Goal: Information Seeking & Learning: Learn about a topic

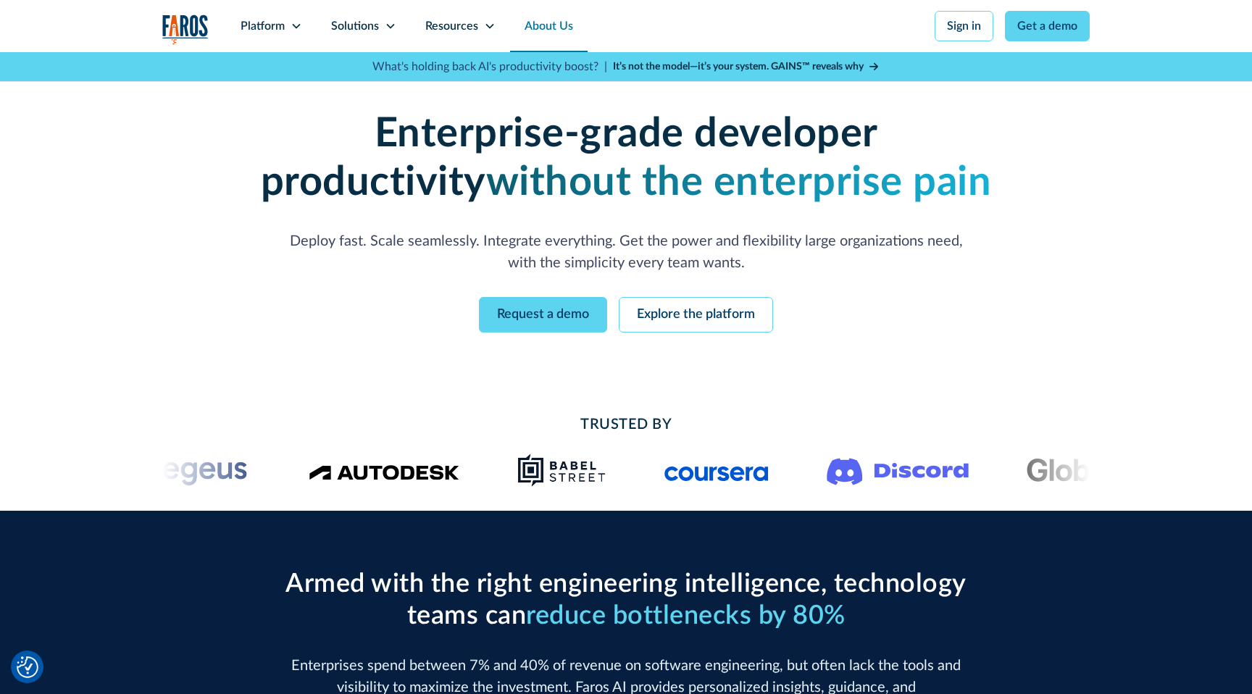
click at [544, 29] on link "About Us" at bounding box center [549, 26] width 78 height 52
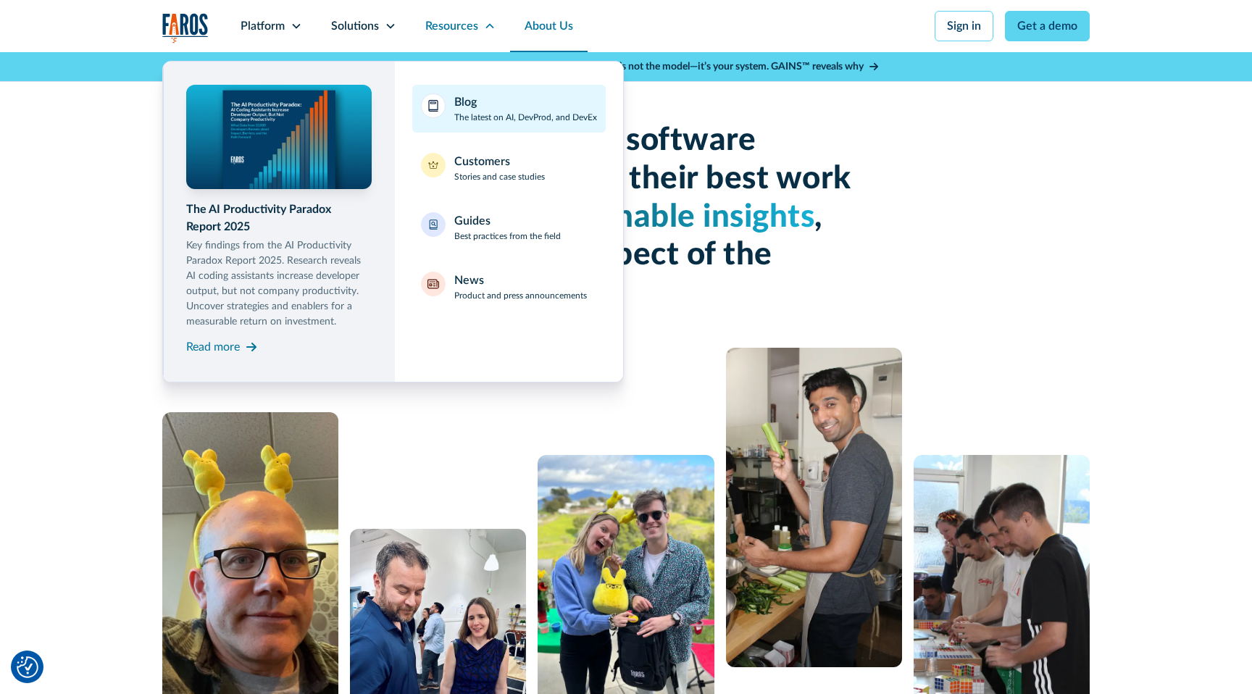
click at [467, 107] on div "Blog" at bounding box center [465, 101] width 22 height 17
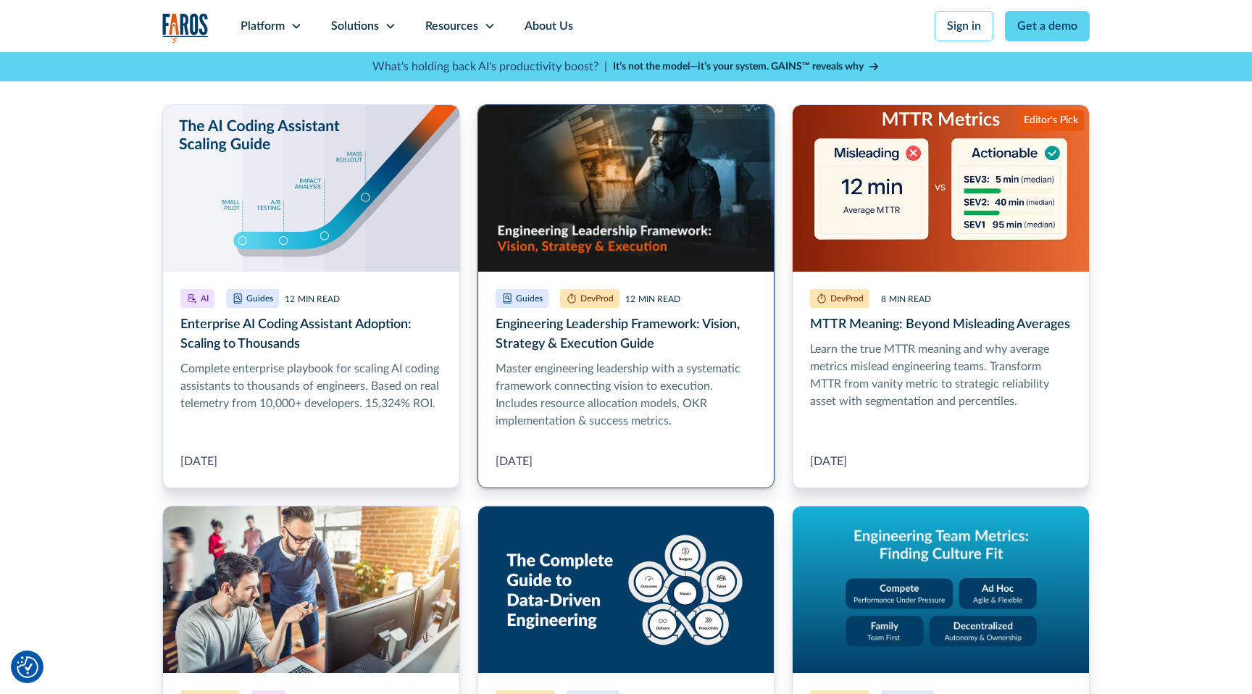
scroll to position [373, 0]
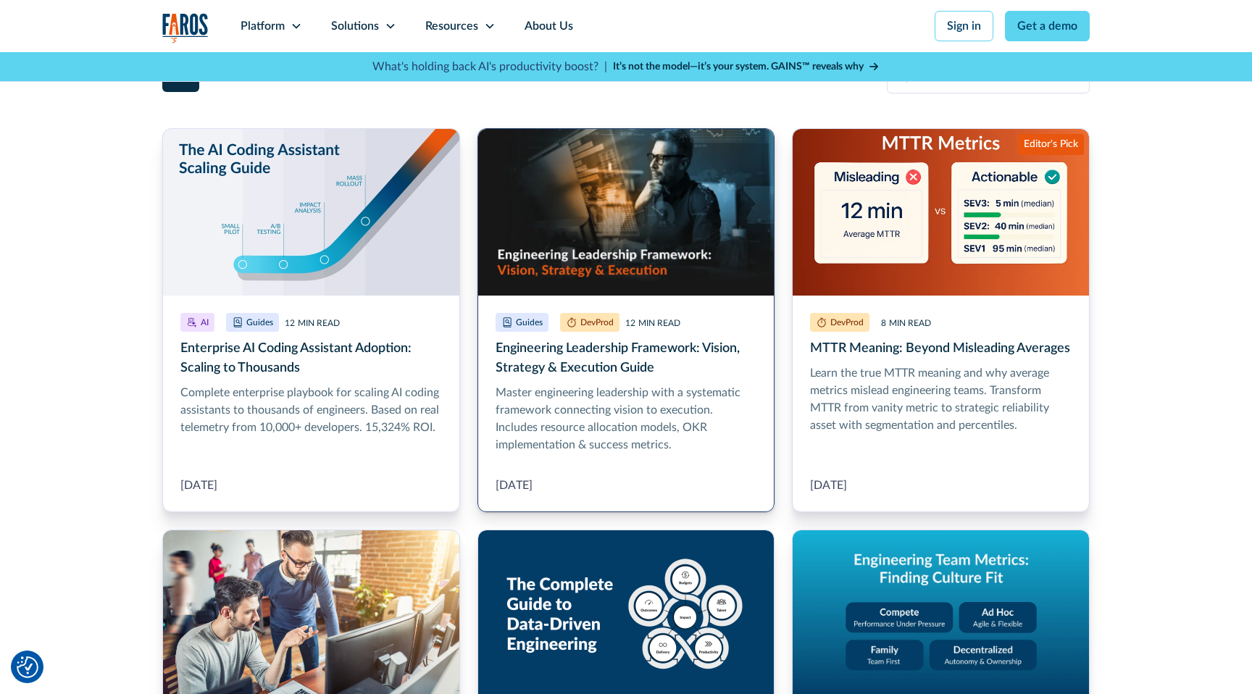
click at [672, 247] on link "Engineering Leadership Framework: Vision, Strategy & Execution Guide" at bounding box center [626, 320] width 298 height 384
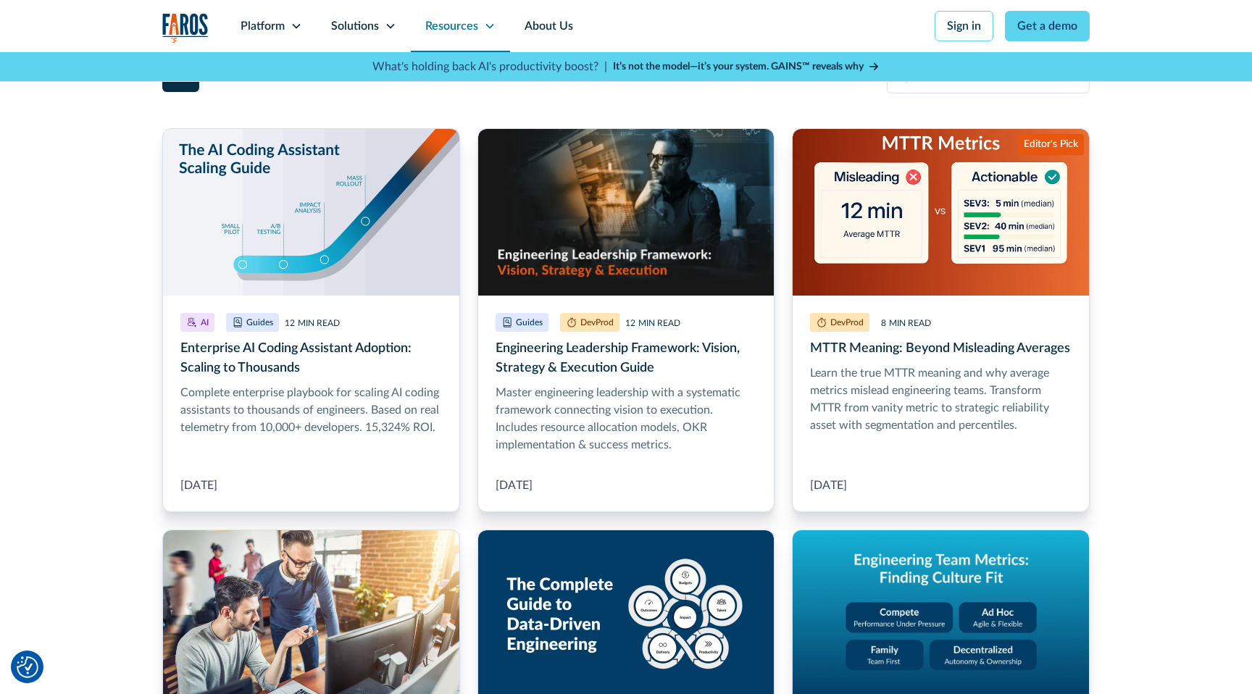
click at [459, 28] on div "Resources" at bounding box center [451, 25] width 53 height 17
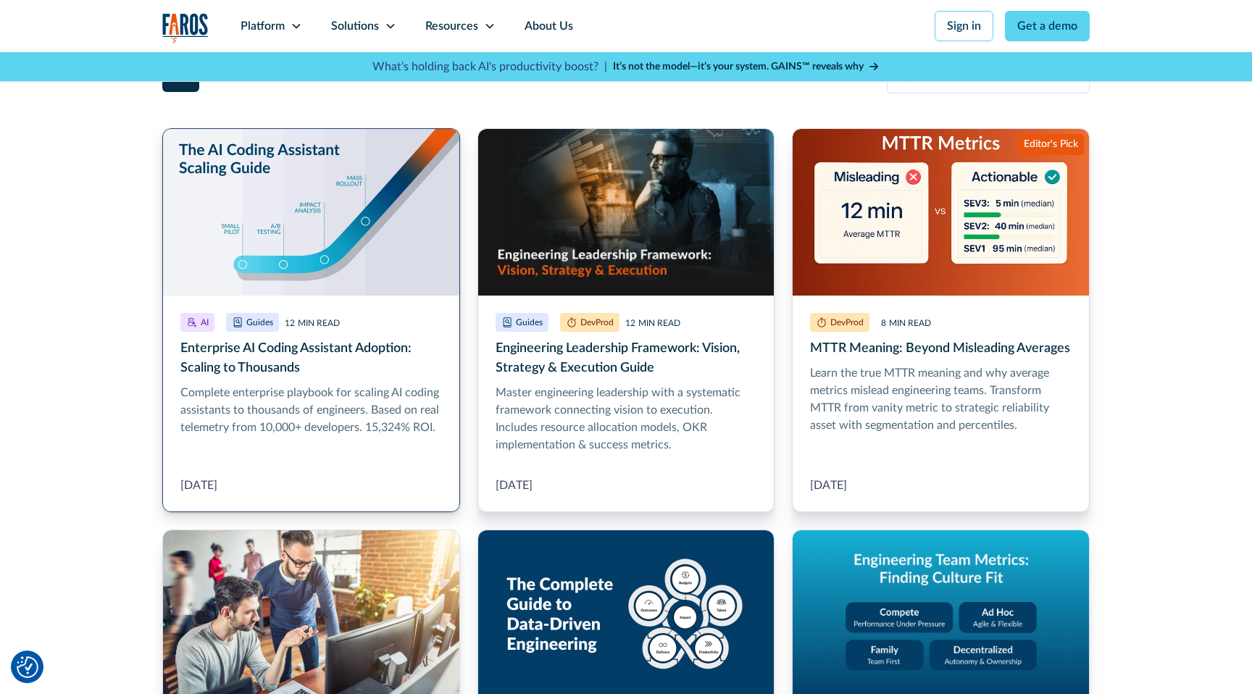
click at [314, 204] on link "Enterprise AI Coding Assistant Adoption: Scaling to Thousands" at bounding box center [311, 320] width 298 height 384
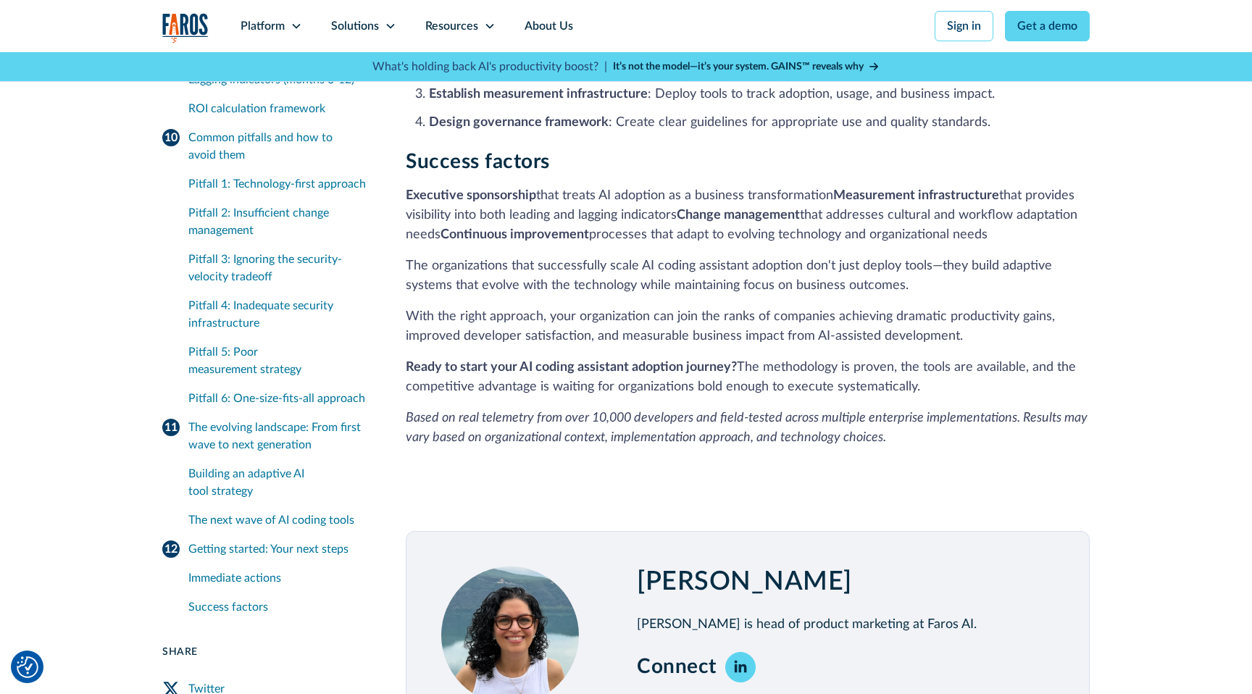
scroll to position [13151, 0]
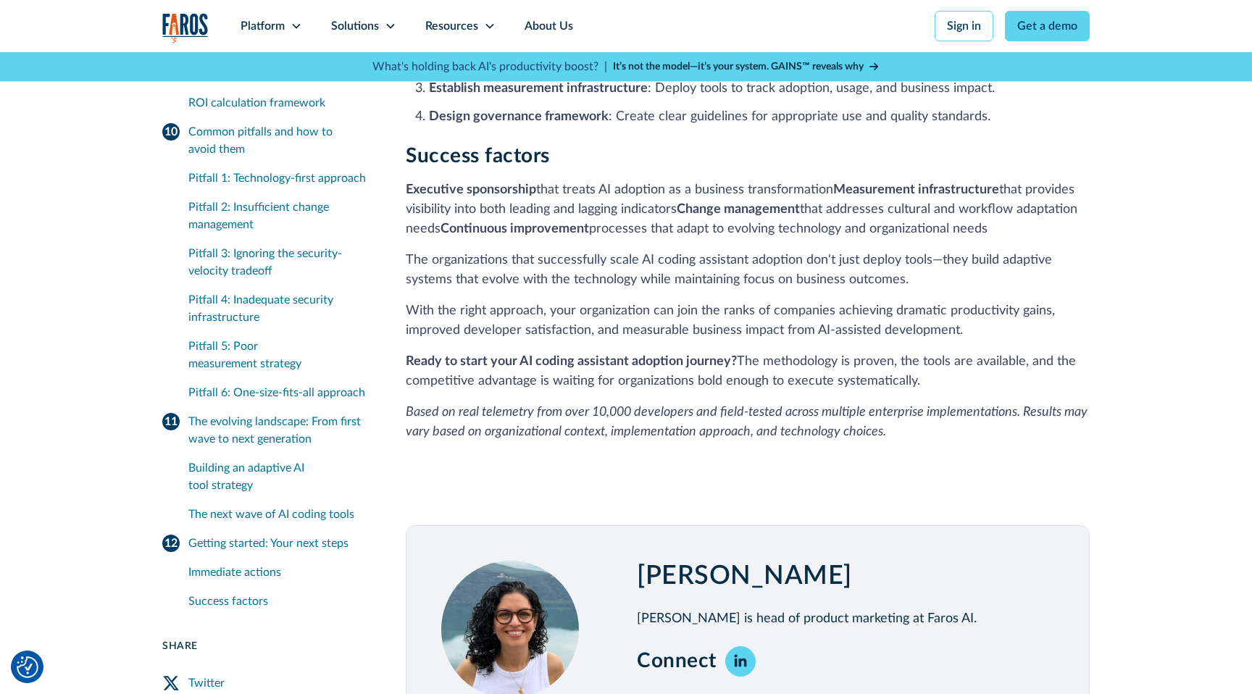
click at [191, 20] on img "home" at bounding box center [185, 28] width 46 height 30
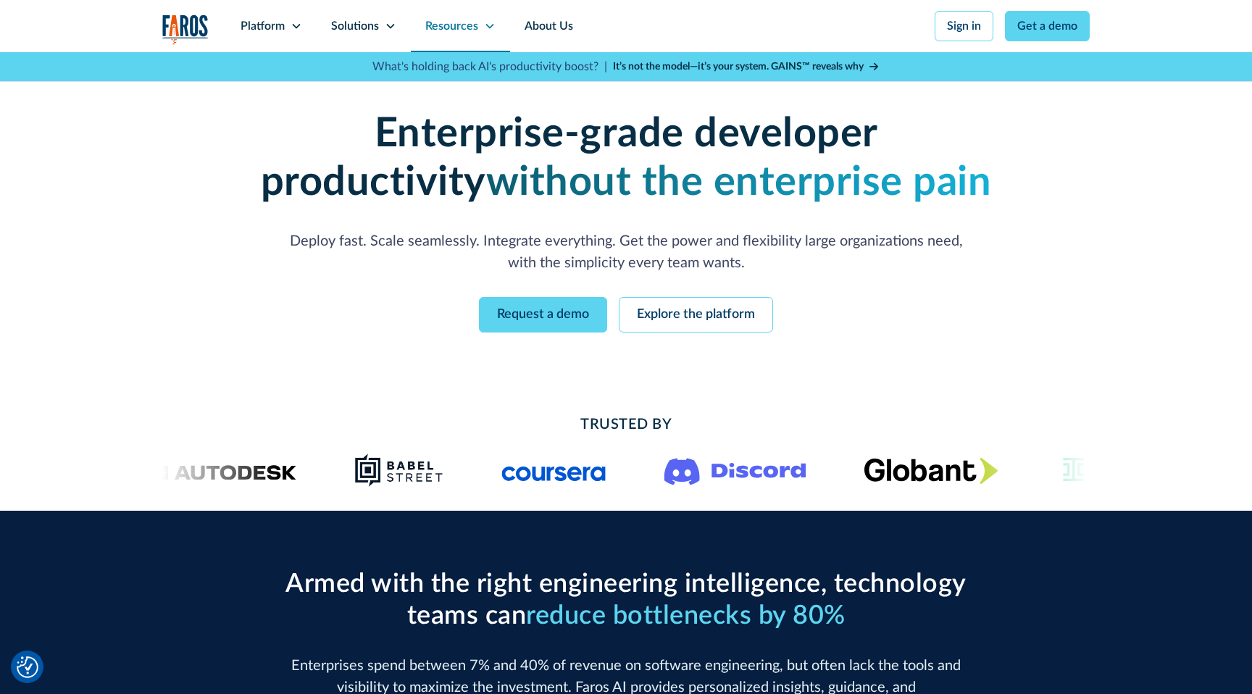
click at [451, 27] on div "Resources" at bounding box center [451, 25] width 53 height 17
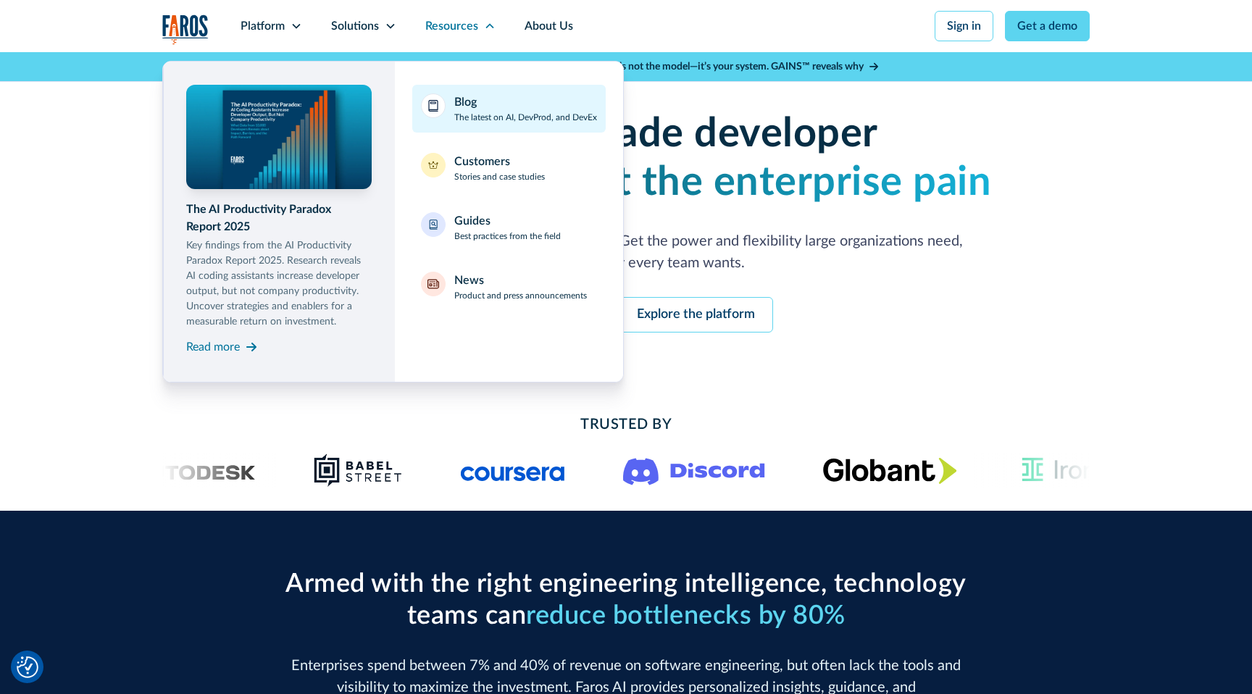
click at [455, 101] on div "Blog" at bounding box center [465, 101] width 22 height 17
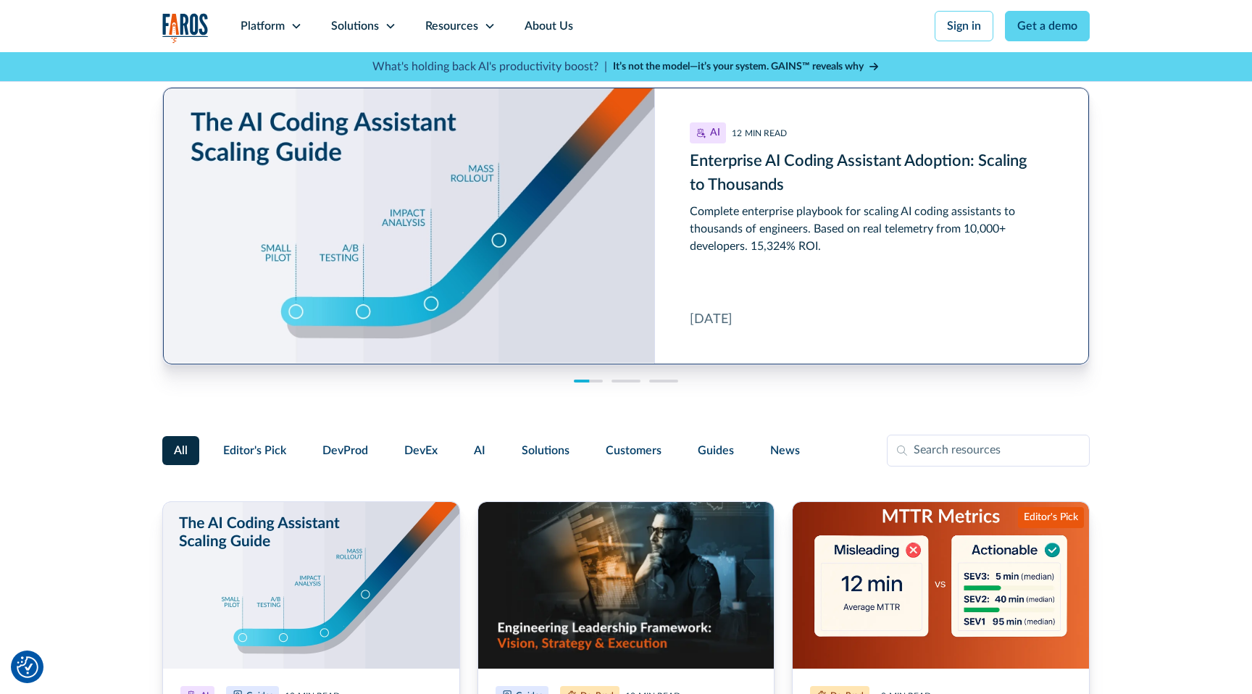
click at [768, 172] on link "Enterprise AI Coding Assistant Adoption: Scaling to Thousands" at bounding box center [626, 226] width 926 height 277
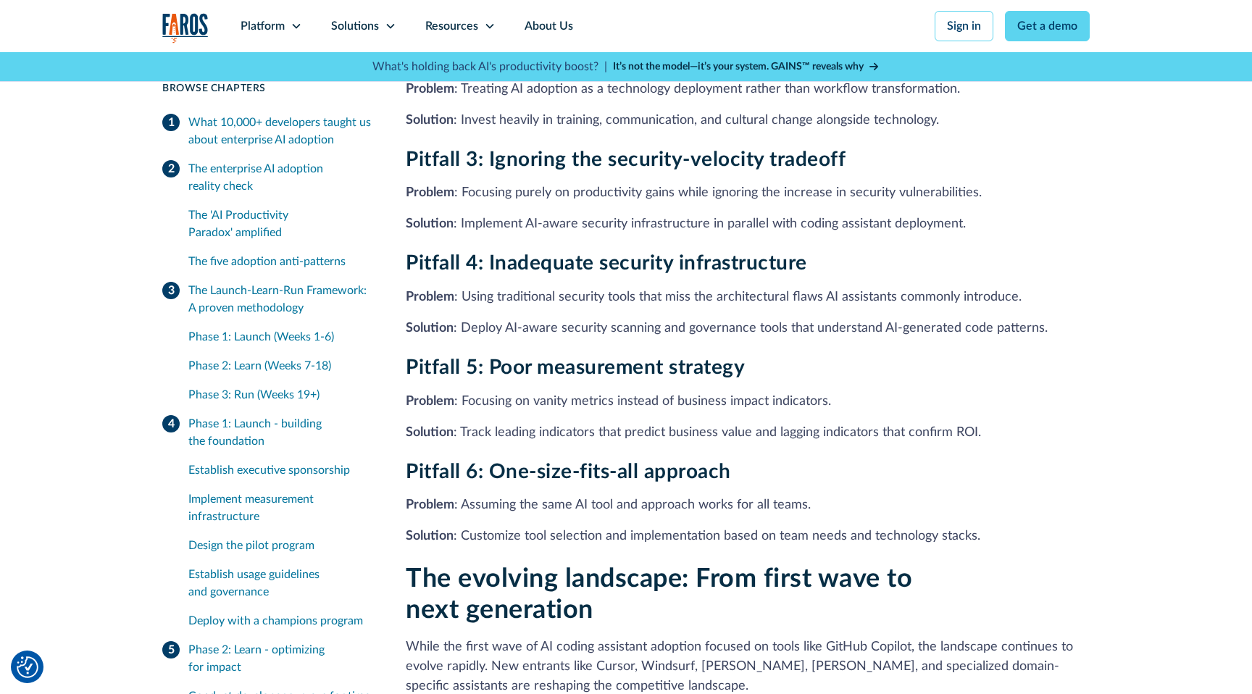
scroll to position [11527, 0]
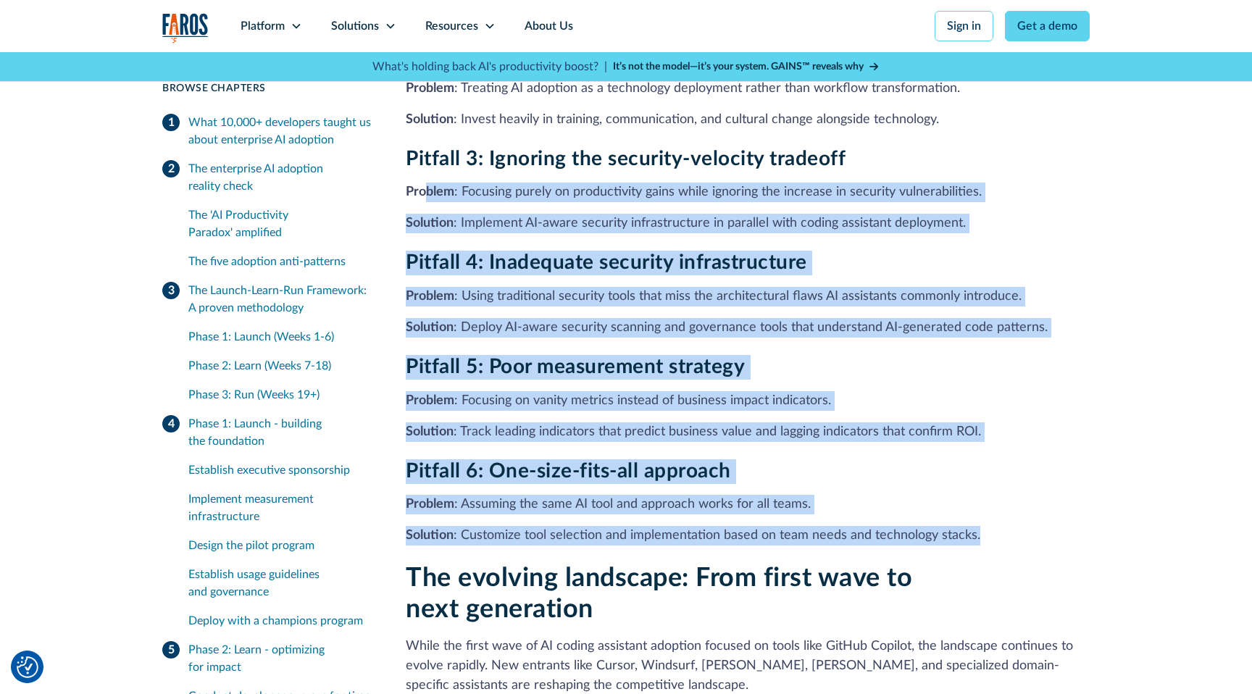
drag, startPoint x: 980, startPoint y: 493, endPoint x: 422, endPoint y: 142, distance: 658.8
click at [422, 142] on div "Common pitfalls and how to avoid them Based on analysis of both successful and …" at bounding box center [748, 192] width 684 height 706
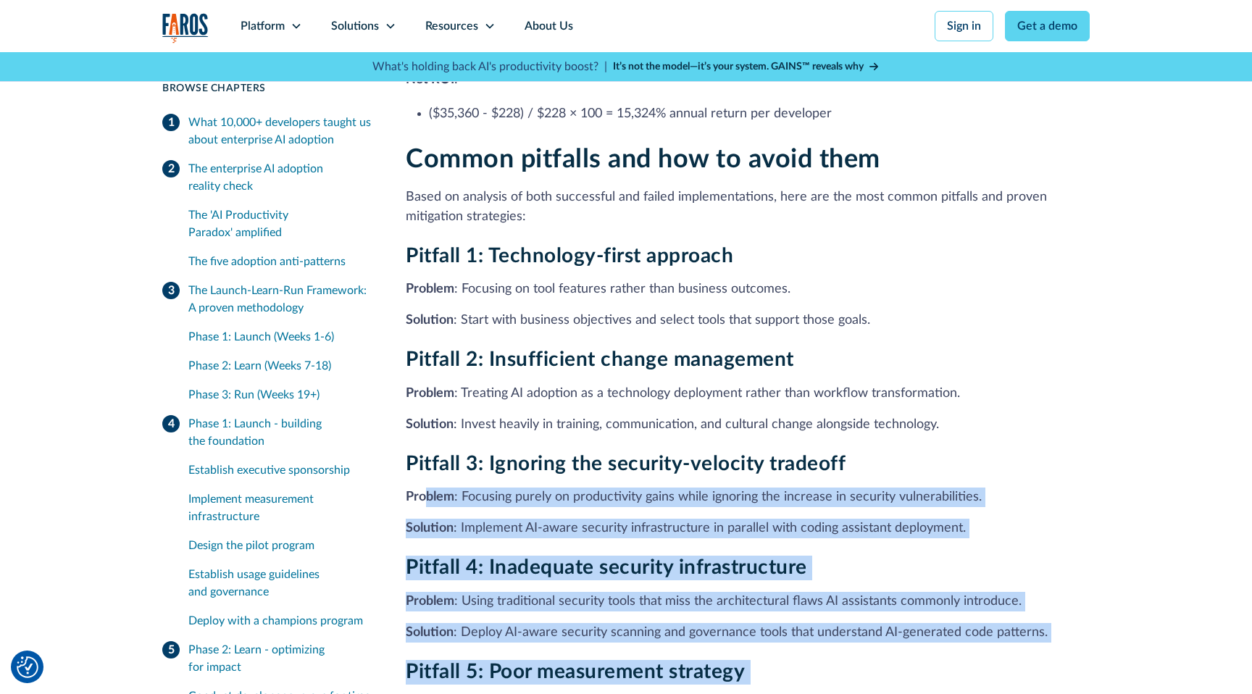
scroll to position [11203, 0]
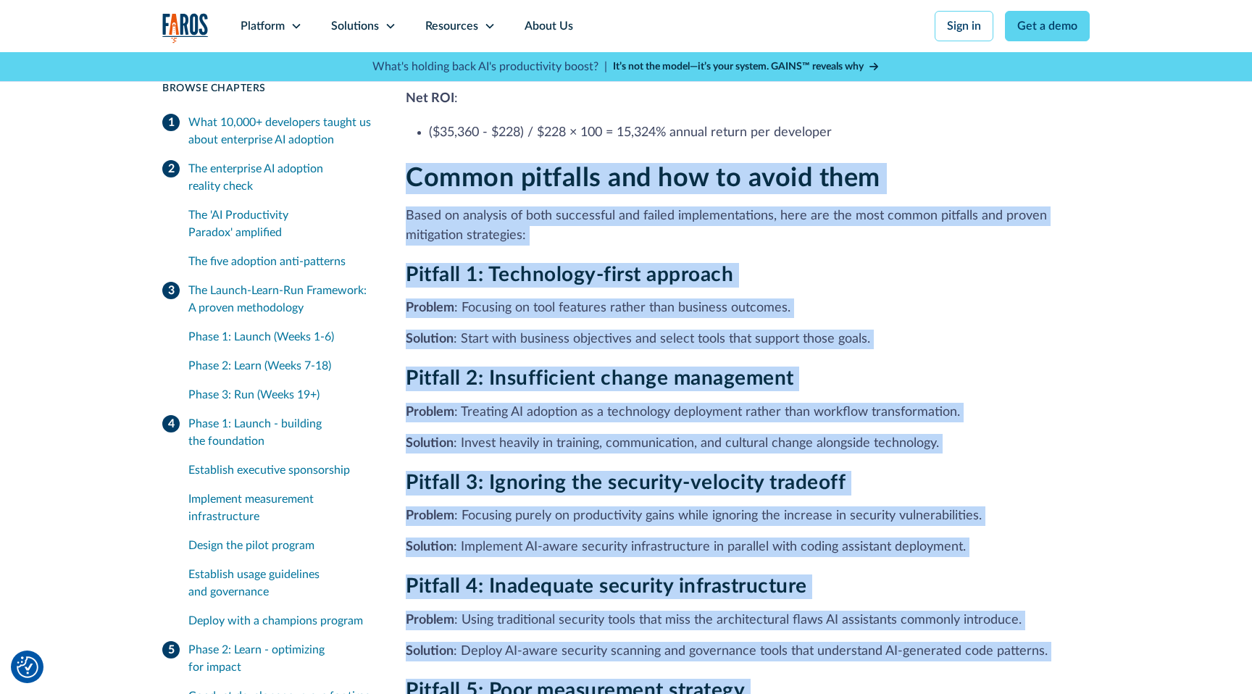
click at [408, 165] on strong "Common pitfalls and how to avoid them" at bounding box center [643, 178] width 475 height 26
copy div "Common pitfalls and how to avoid them Based on analysis of both successful and …"
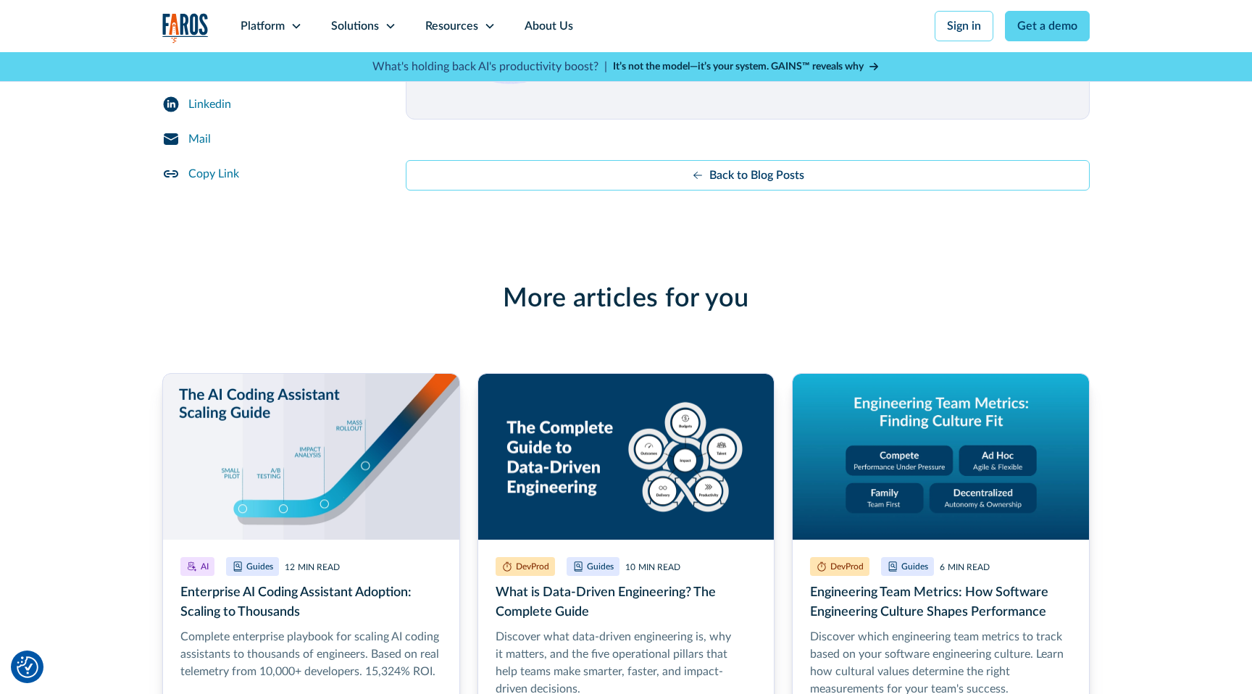
scroll to position [8245, 0]
